Goal: Task Accomplishment & Management: Manage account settings

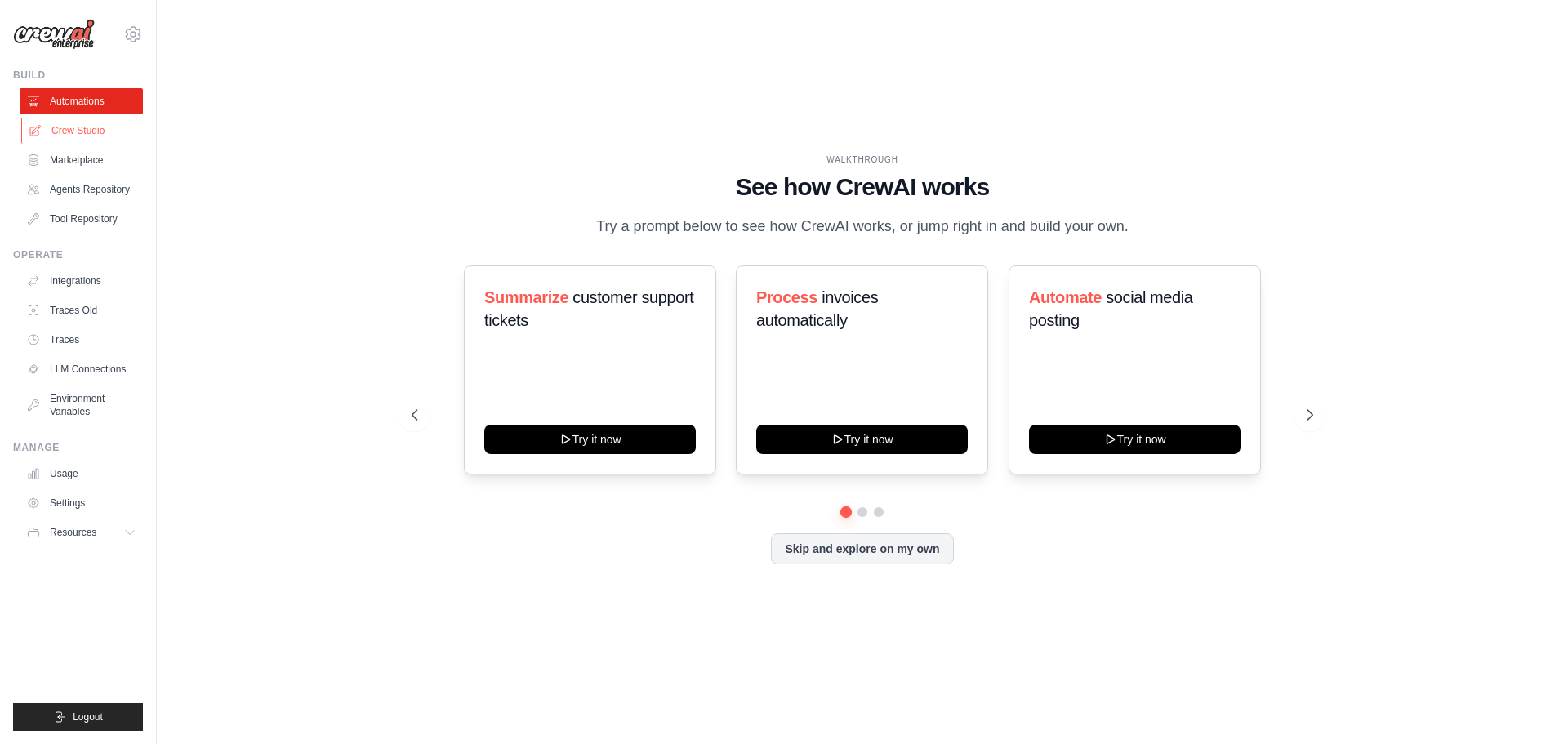
click at [82, 127] on link "Crew Studio" at bounding box center [83, 131] width 123 height 26
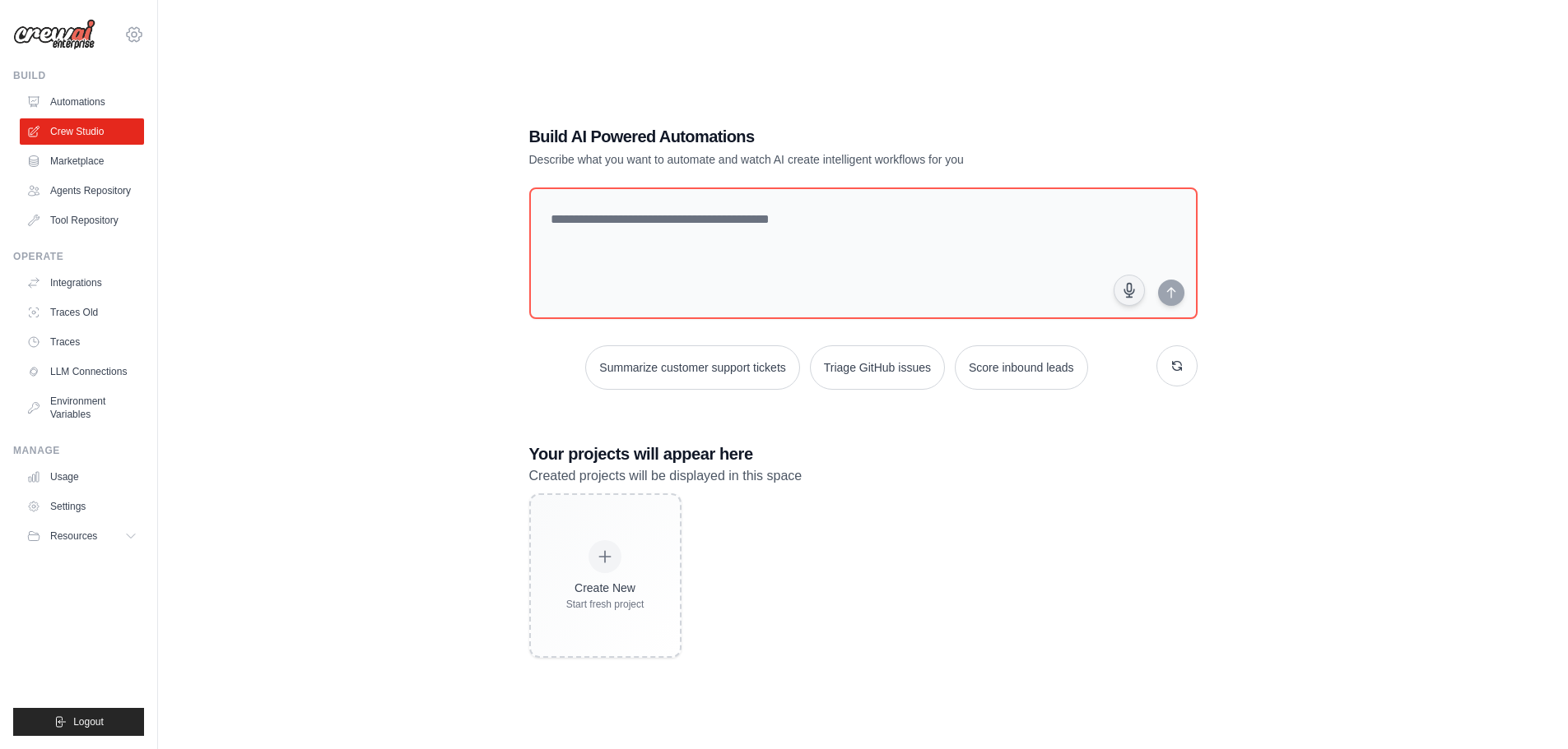
click at [127, 39] on icon at bounding box center [134, 34] width 19 height 19
click at [168, 104] on span "Settings" at bounding box center [205, 102] width 130 height 17
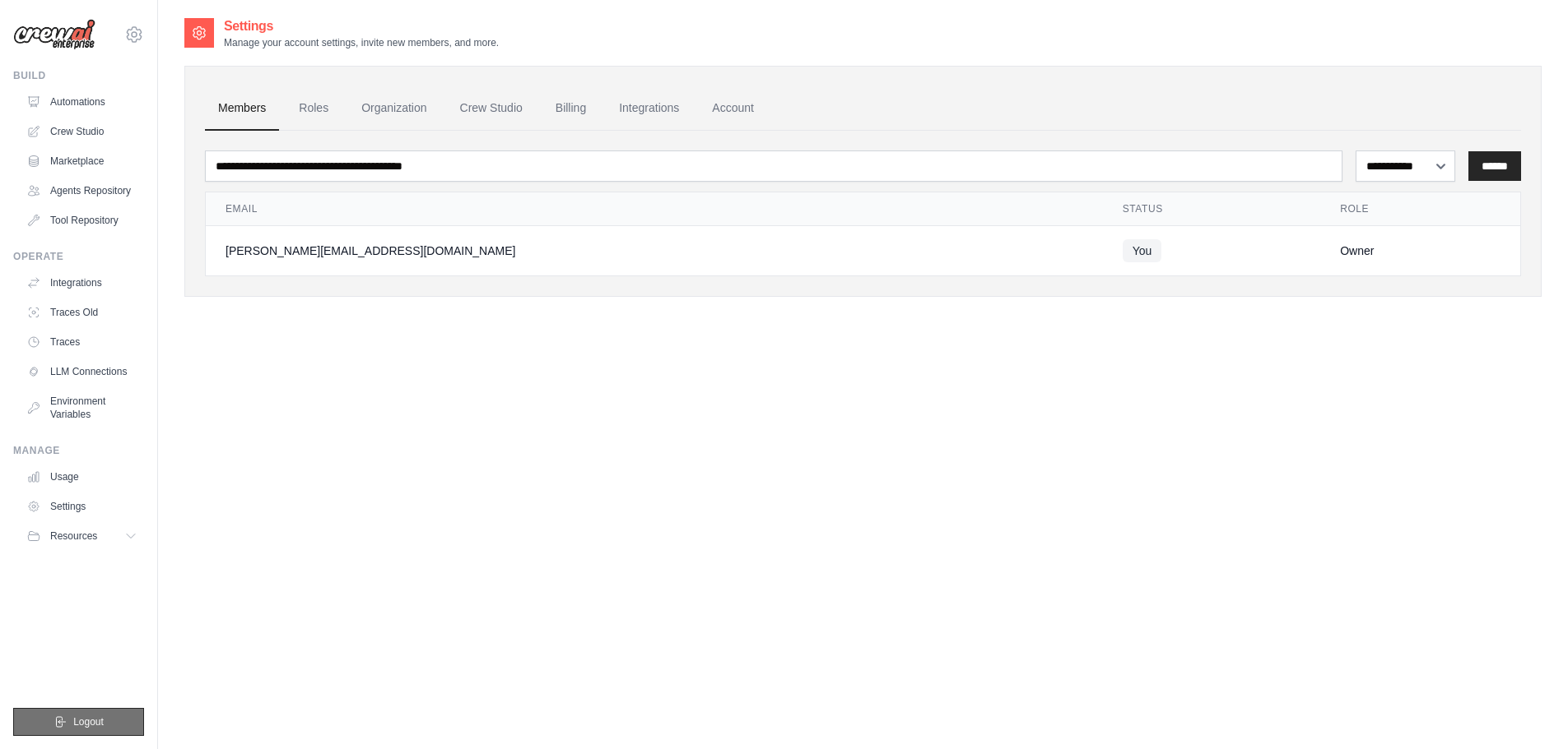
click at [62, 711] on button "Logout" at bounding box center [79, 722] width 131 height 28
